Goal: Task Accomplishment & Management: Manage account settings

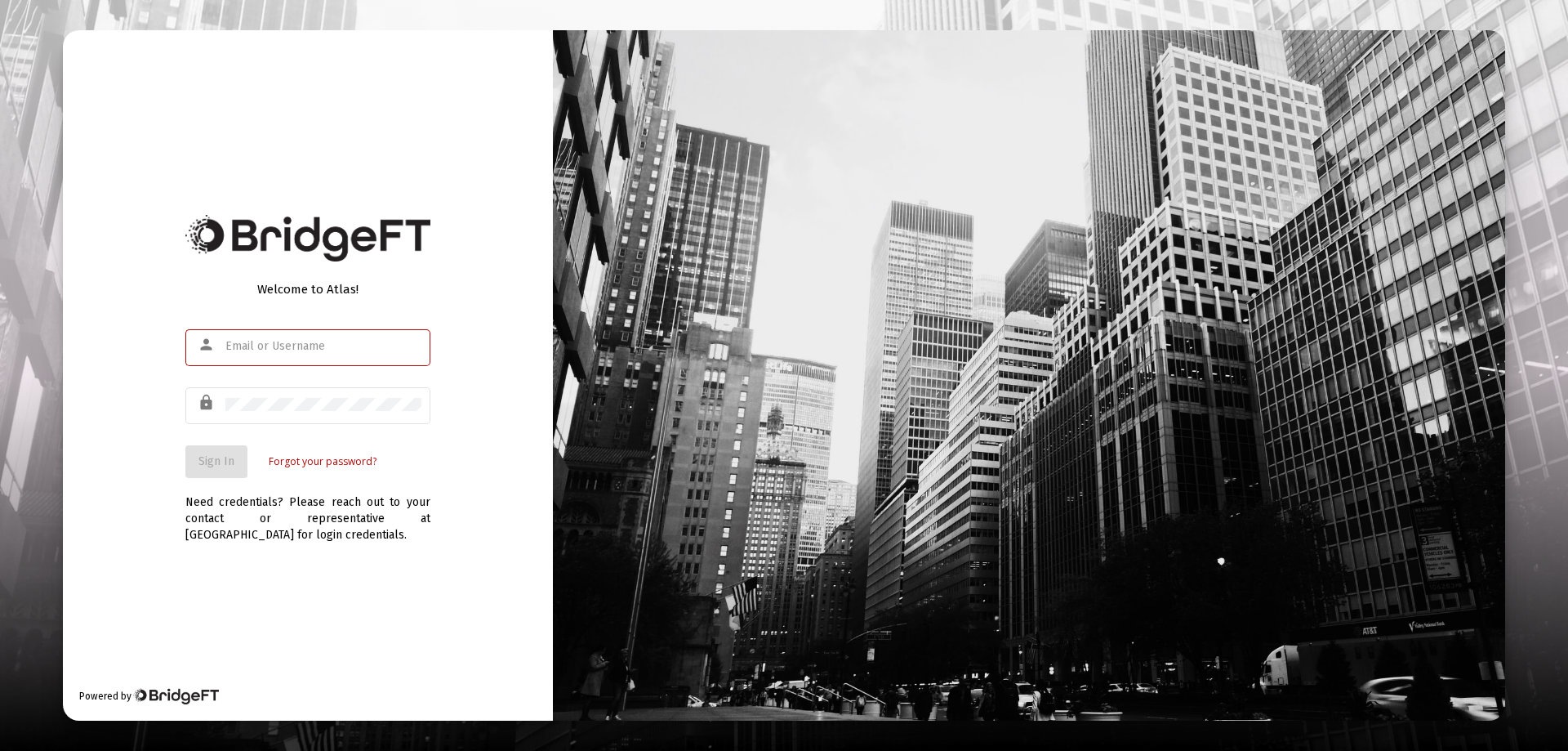
type input "[PERSON_NAME][EMAIL_ADDRESS][PERSON_NAME][DOMAIN_NAME]"
click at [216, 457] on span "Sign In" at bounding box center [216, 461] width 36 height 14
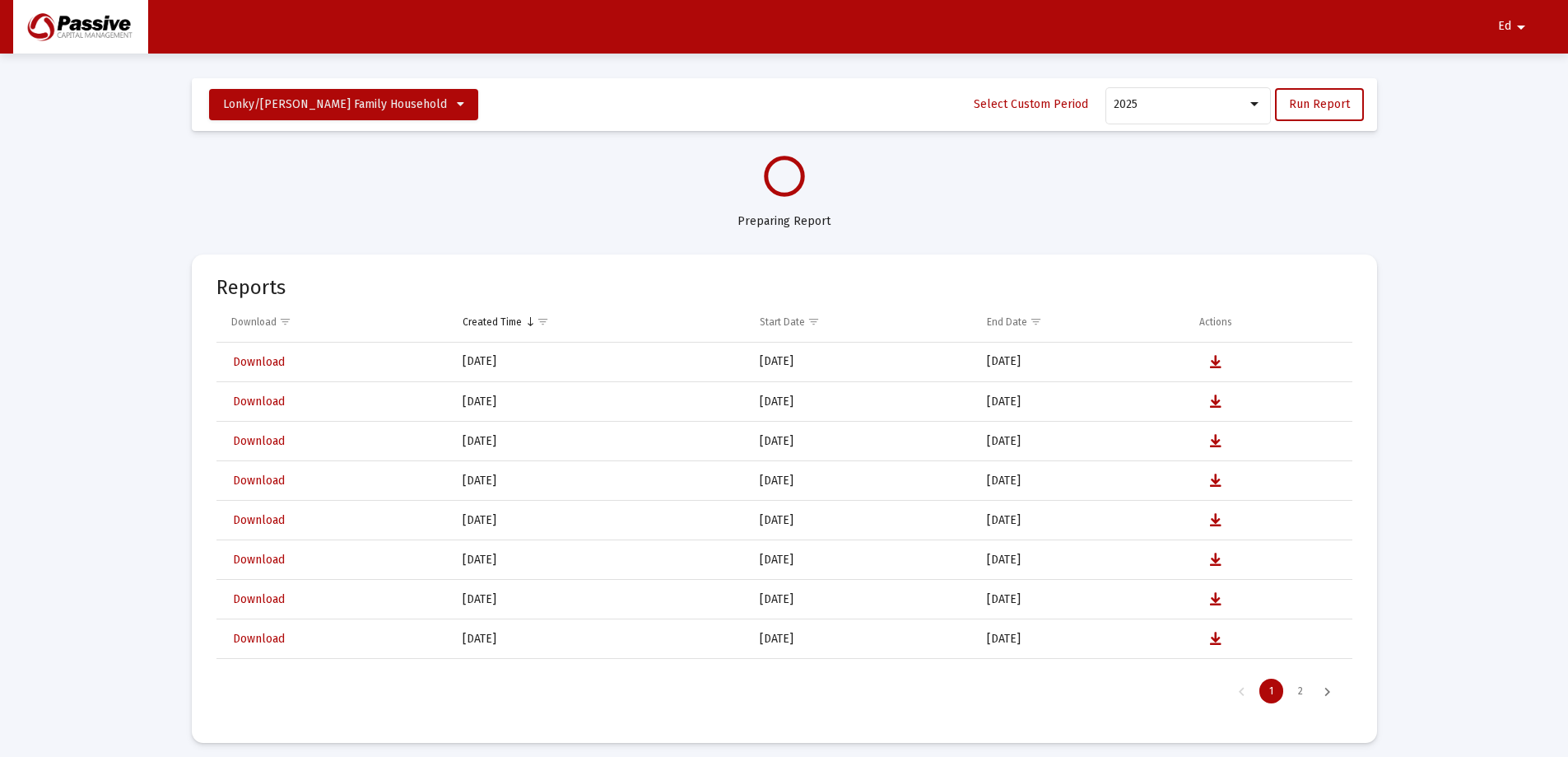
select select "View all"
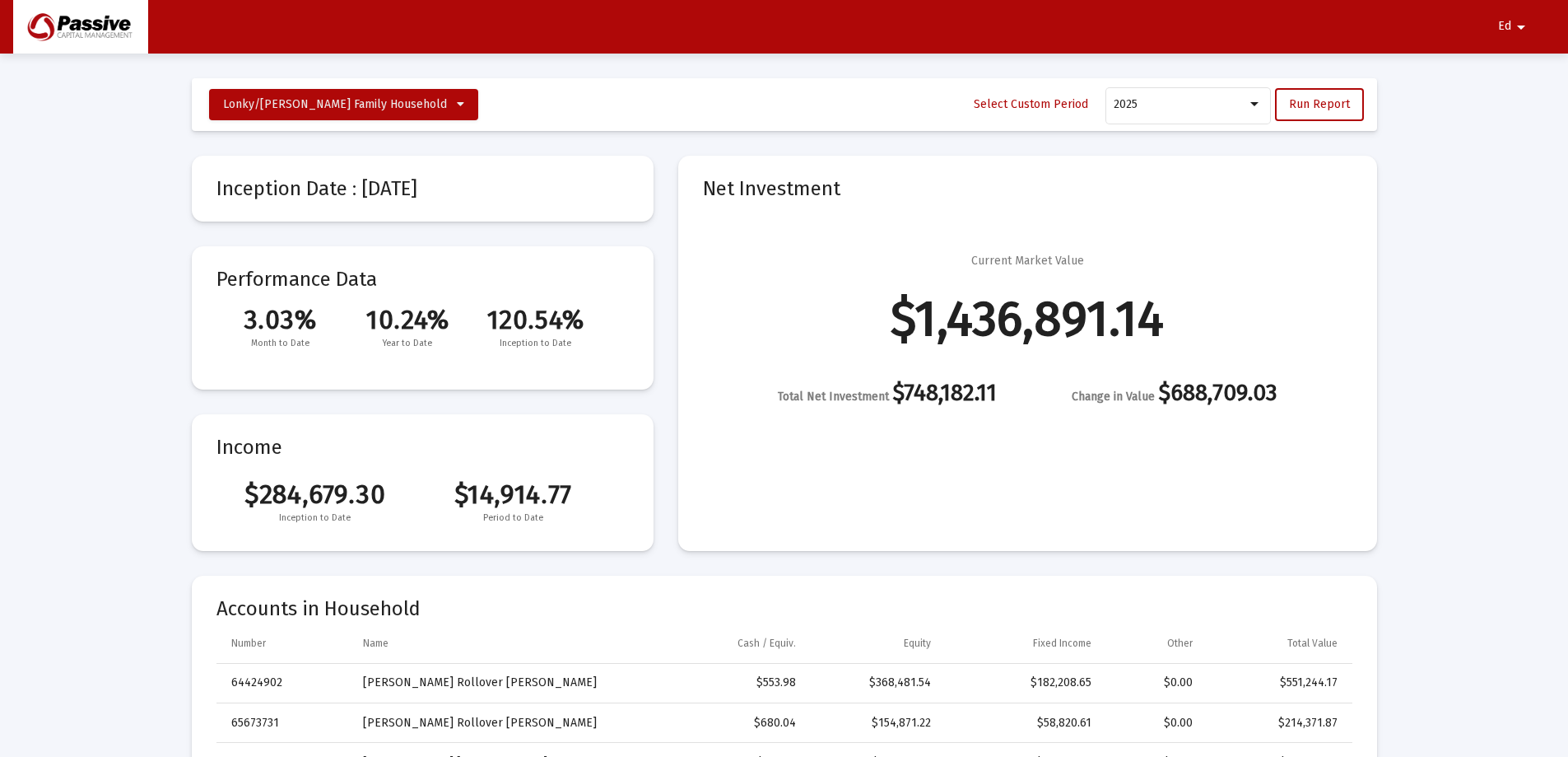
click at [1502, 22] on span "Ed" at bounding box center [1503, 27] width 13 height 14
click at [1501, 70] on button "Logout" at bounding box center [1504, 70] width 92 height 40
